Goal: Task Accomplishment & Management: Manage account settings

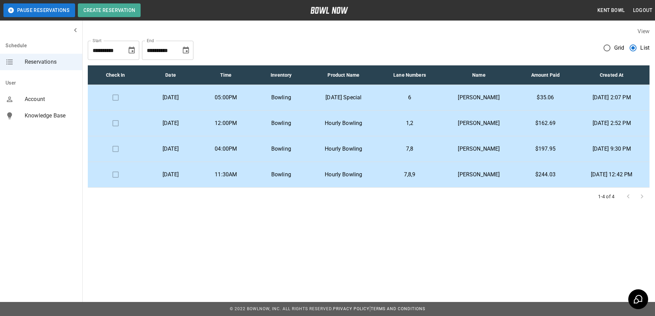
click at [193, 99] on p "[DATE]" at bounding box center [170, 98] width 44 height 8
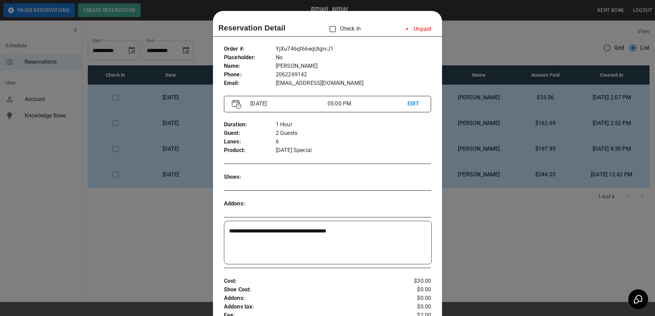
scroll to position [11, 0]
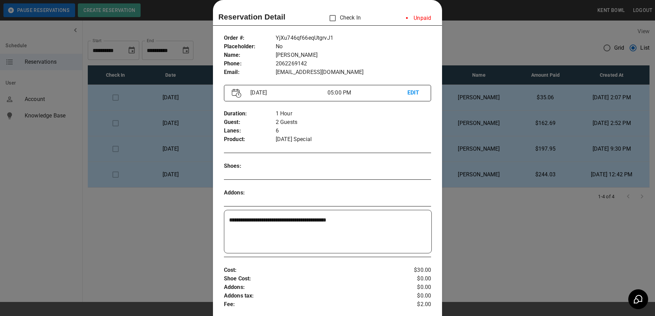
click at [62, 226] on div at bounding box center [327, 158] width 655 height 316
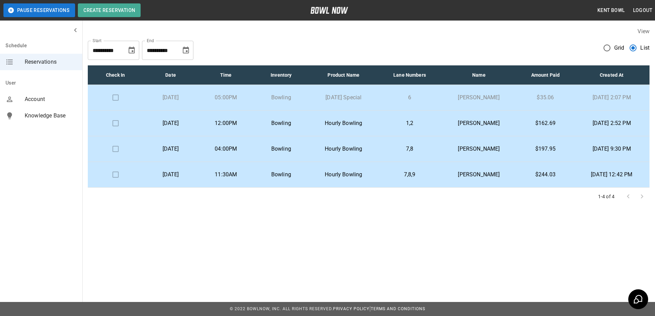
click at [111, 98] on td at bounding box center [115, 98] width 55 height 26
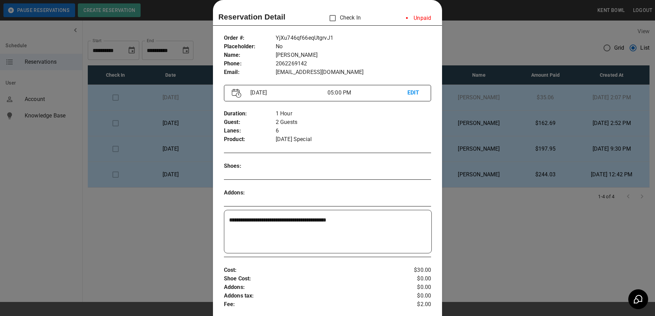
click at [400, 18] on li "Unpaid" at bounding box center [418, 18] width 36 height 14
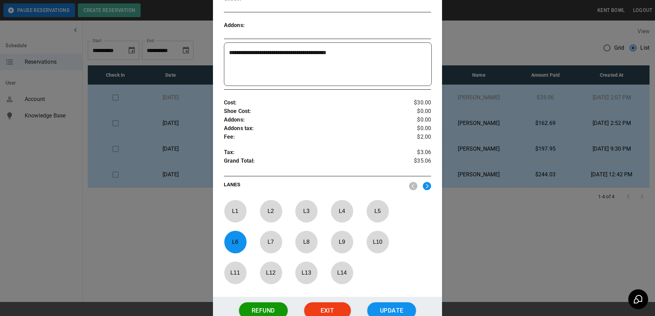
scroll to position [199, 0]
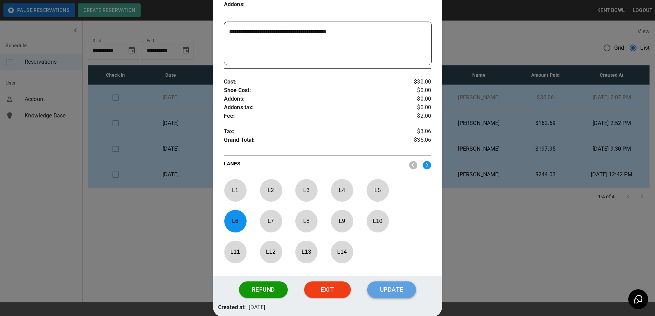
click at [394, 291] on button "Update" at bounding box center [391, 290] width 49 height 16
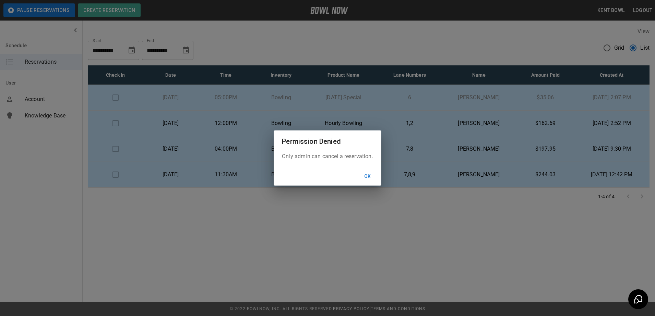
drag, startPoint x: 378, startPoint y: 195, endPoint x: 367, endPoint y: 178, distance: 20.2
click at [367, 178] on div "Permission Denied Only admin can cancel a reservation. Ok" at bounding box center [327, 158] width 655 height 316
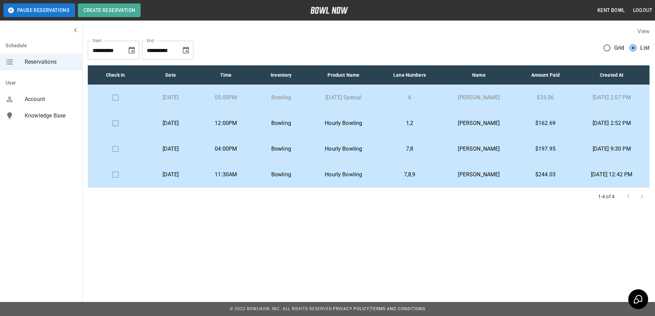
click at [154, 93] on td "[DATE]" at bounding box center [170, 98] width 55 height 26
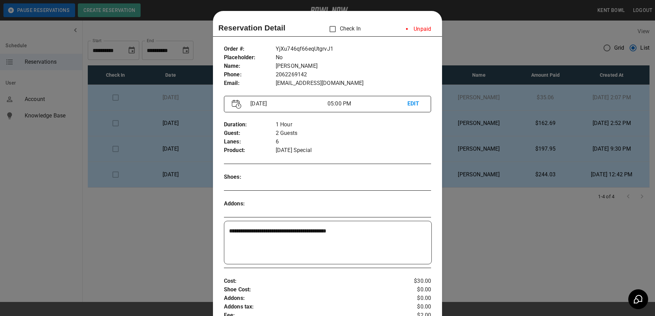
scroll to position [11, 0]
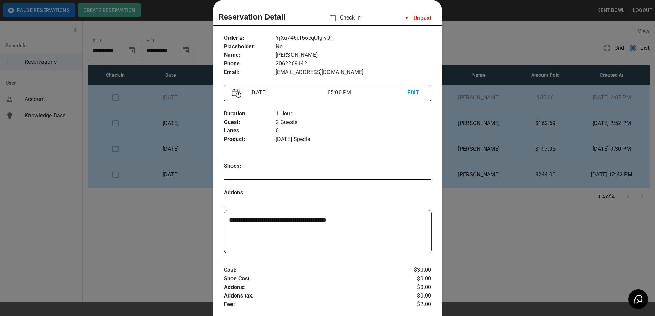
click at [400, 17] on li "Unpaid" at bounding box center [418, 18] width 36 height 14
click at [416, 19] on li "Unpaid" at bounding box center [418, 18] width 36 height 14
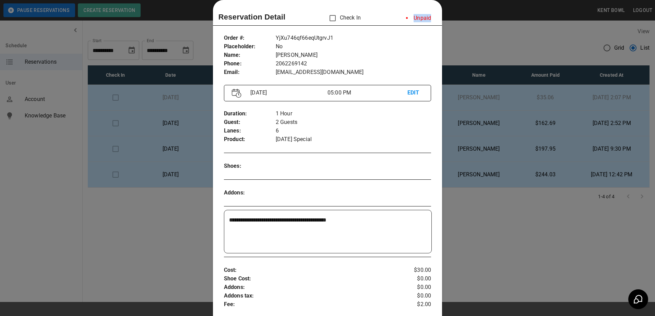
click at [416, 19] on li "Unpaid" at bounding box center [418, 18] width 36 height 14
drag, startPoint x: 416, startPoint y: 19, endPoint x: 399, endPoint y: 19, distance: 17.5
click at [400, 19] on li "Unpaid" at bounding box center [418, 18] width 36 height 14
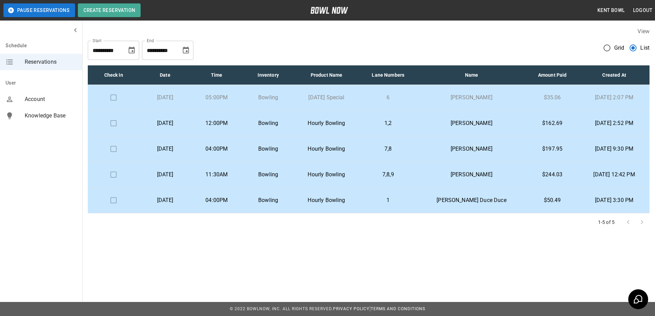
click at [111, 98] on td at bounding box center [113, 98] width 51 height 26
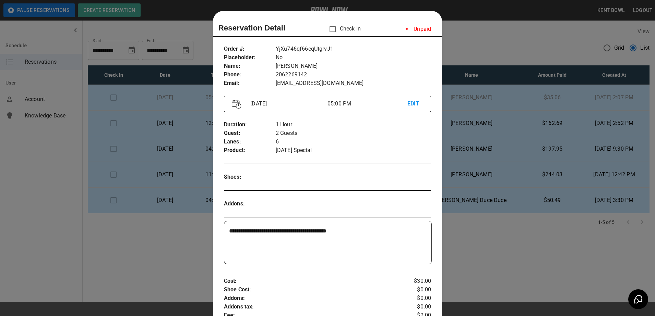
scroll to position [11, 0]
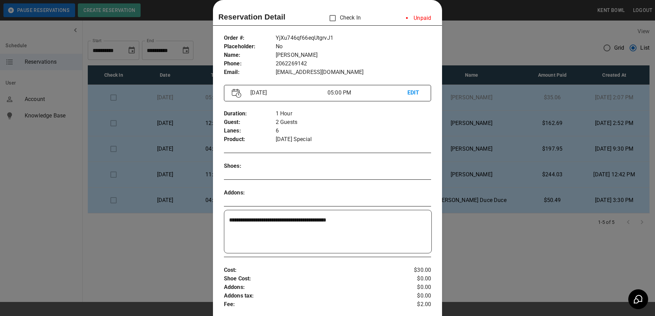
click at [400, 18] on li "Unpaid" at bounding box center [418, 18] width 36 height 14
drag, startPoint x: 400, startPoint y: 18, endPoint x: 365, endPoint y: 65, distance: 58.6
click at [365, 65] on p "2062269142" at bounding box center [353, 64] width 155 height 9
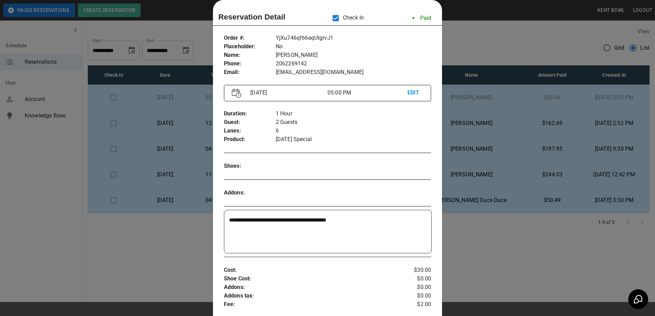
click at [70, 150] on div at bounding box center [327, 158] width 655 height 316
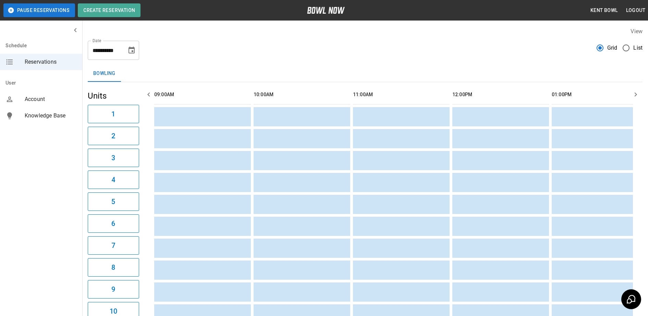
scroll to position [0, 795]
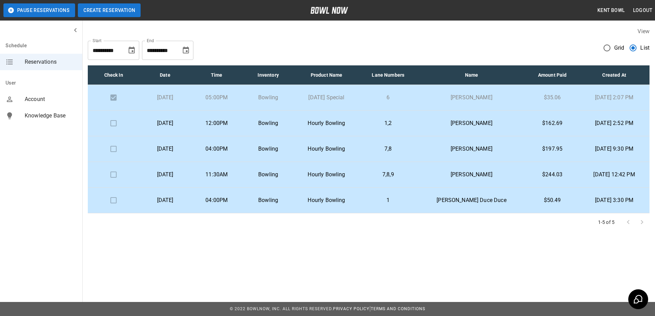
click at [111, 9] on button "Create Reservation" at bounding box center [109, 10] width 63 height 14
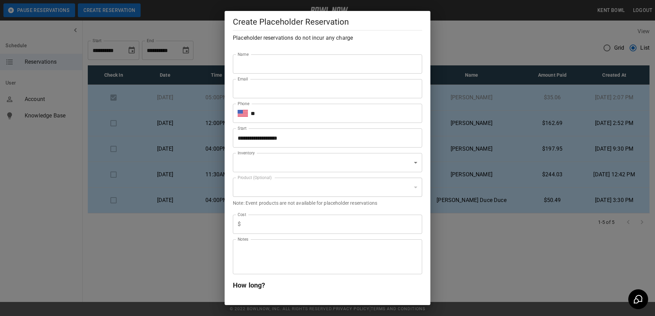
type input "**********"
click at [509, 46] on div "**********" at bounding box center [327, 158] width 655 height 316
